Goal: Check status: Check status

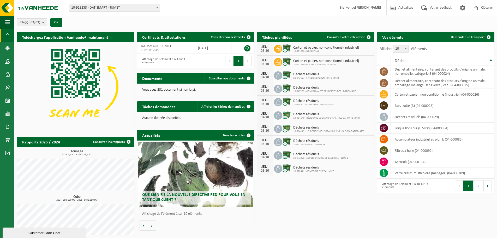
click at [96, 9] on span "10-918253 - DATISMART - JUMET" at bounding box center [114, 7] width 91 height 7
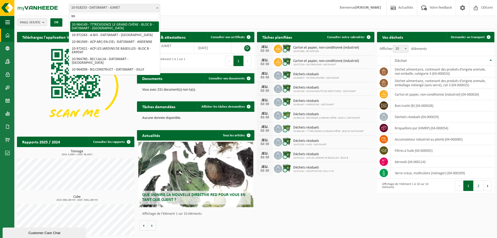
type input "lme"
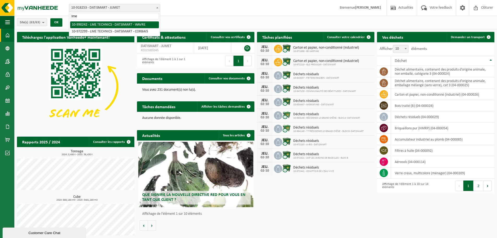
select select "169003"
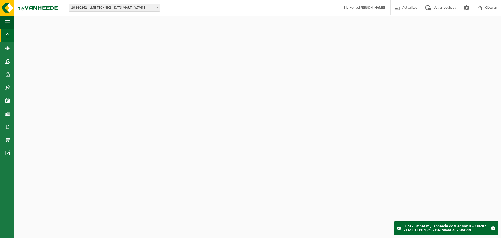
click at [119, 7] on span "10-990242 - LME TECHNICS - DATSIMART - WAVRE" at bounding box center [114, 7] width 91 height 7
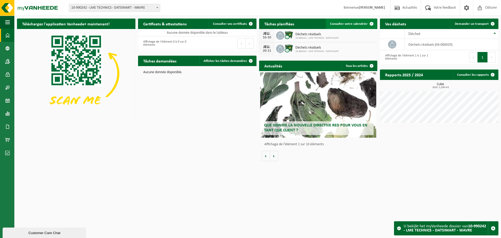
click at [342, 23] on span "Consulter votre calendrier" at bounding box center [349, 23] width 38 height 3
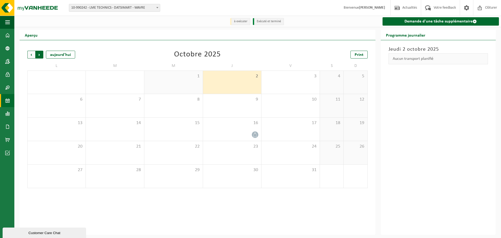
click at [29, 56] on span "Précédent" at bounding box center [31, 55] width 8 height 8
